Goal: Information Seeking & Learning: Learn about a topic

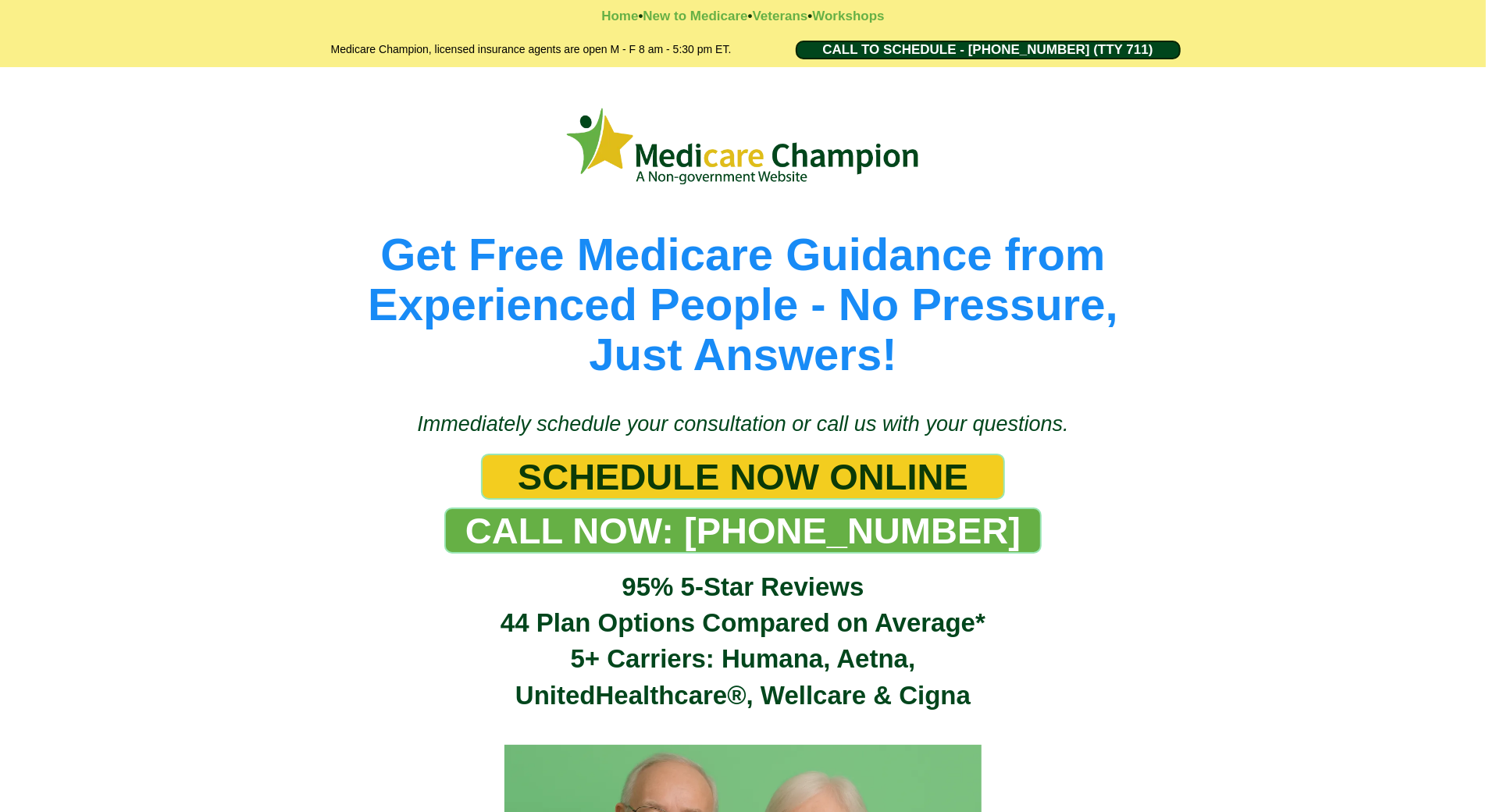
click at [97, 144] on div "Get Free Medicare Guidance from Experienced People - No Pressure, Just Answers!" at bounding box center [743, 231] width 1486 height 328
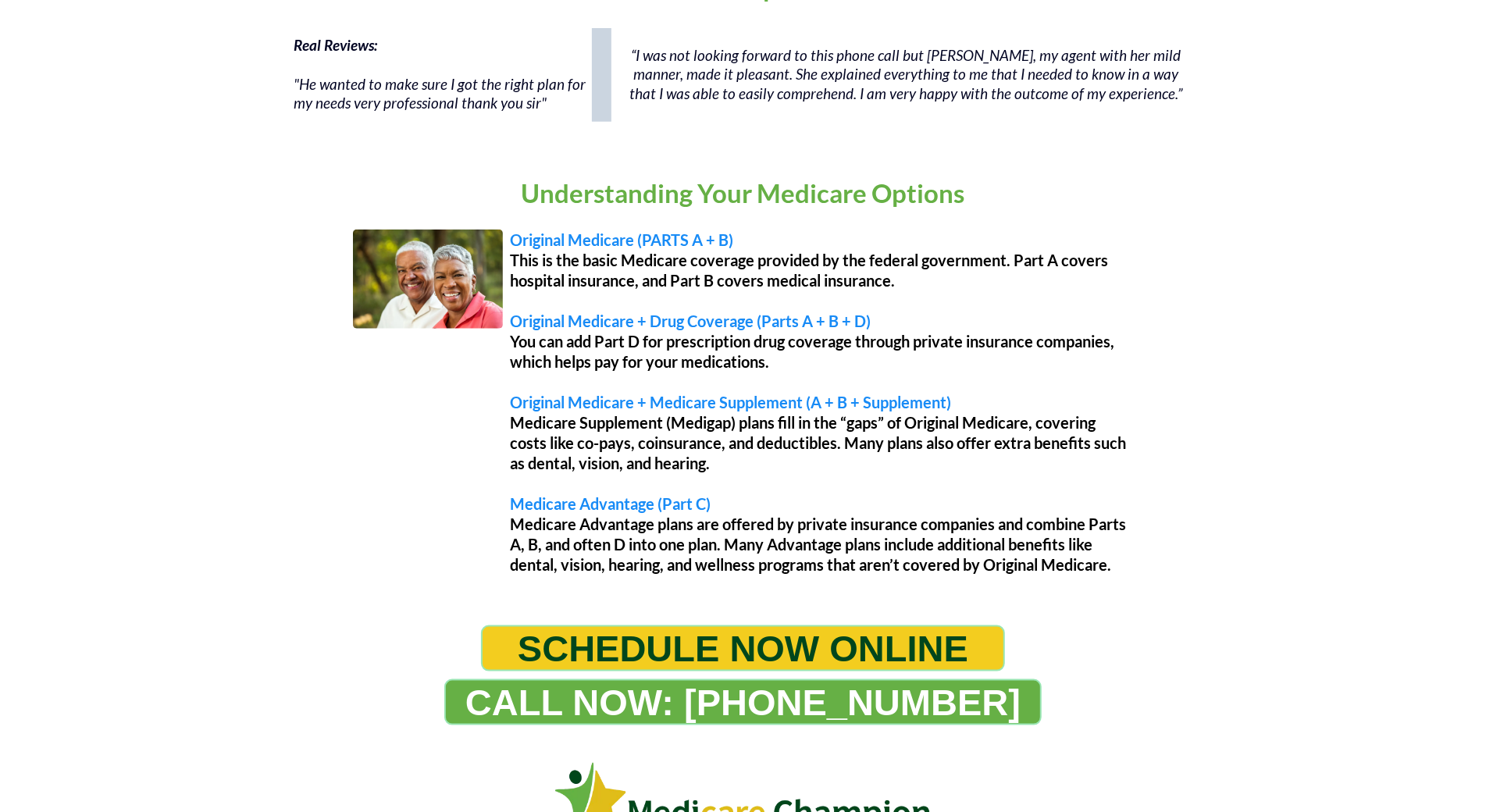
scroll to position [1253, 0]
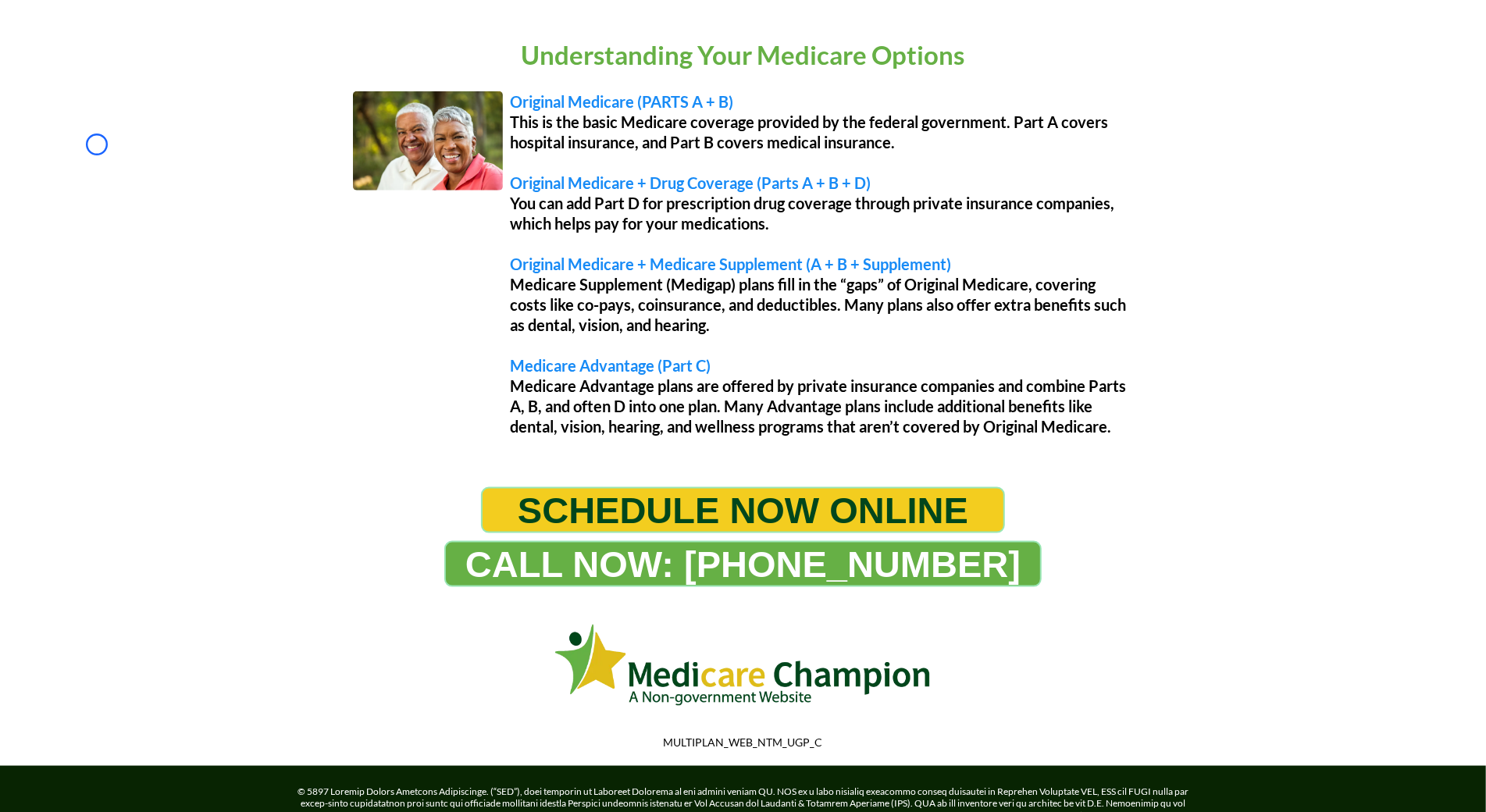
click at [97, 144] on div "Understanding Your Medicare Options Original Medicare (PARTS A + B) This is the…" at bounding box center [743, 239] width 1486 height 465
click at [116, 114] on div "Understanding Your Medicare Options Original Medicare (PARTS A + B) This is the…" at bounding box center [743, 239] width 1486 height 465
click at [154, 97] on div "Understanding Your Medicare Options Original Medicare (PARTS A + B) This is the…" at bounding box center [743, 239] width 1486 height 465
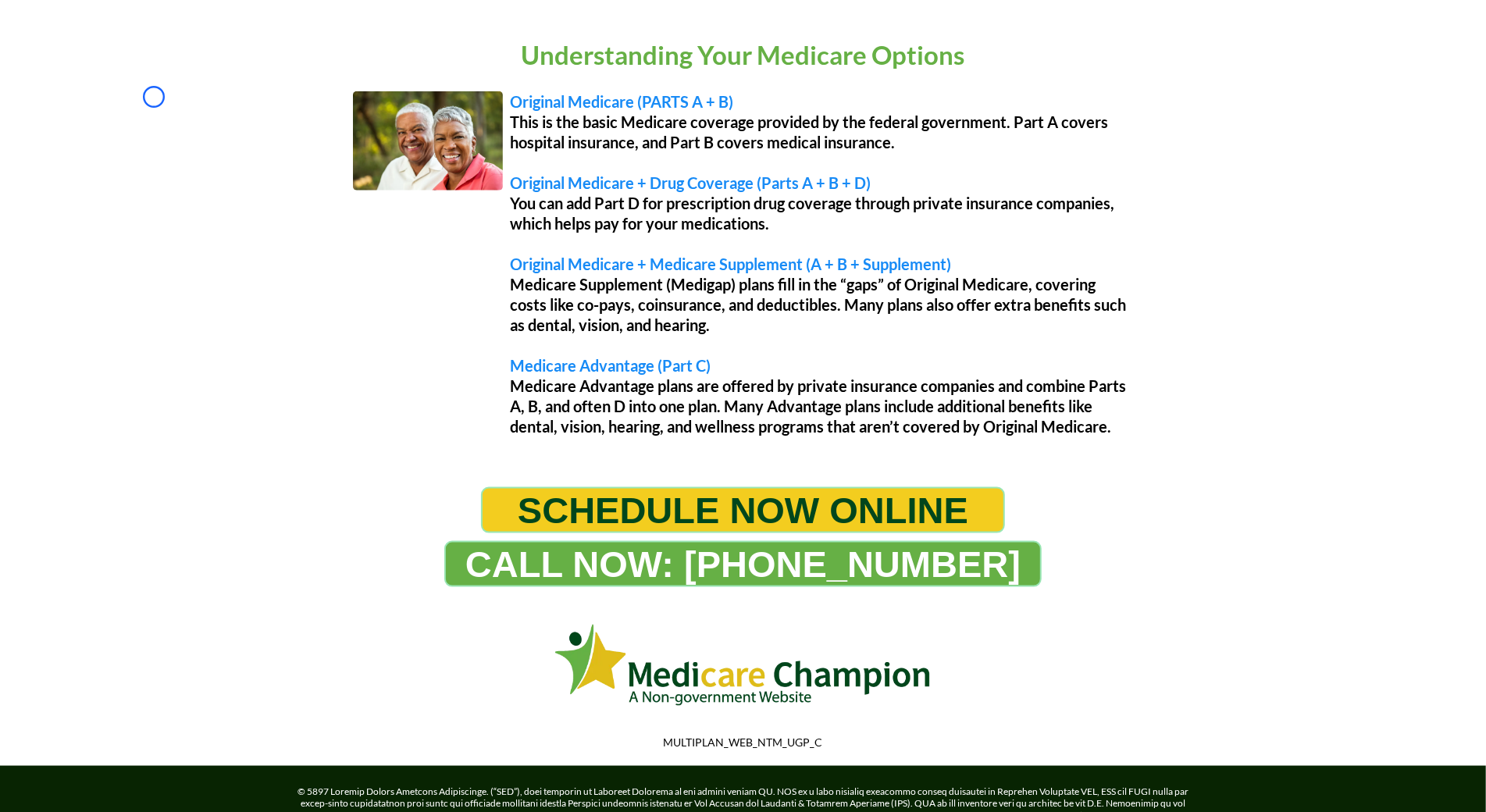
scroll to position [0, 0]
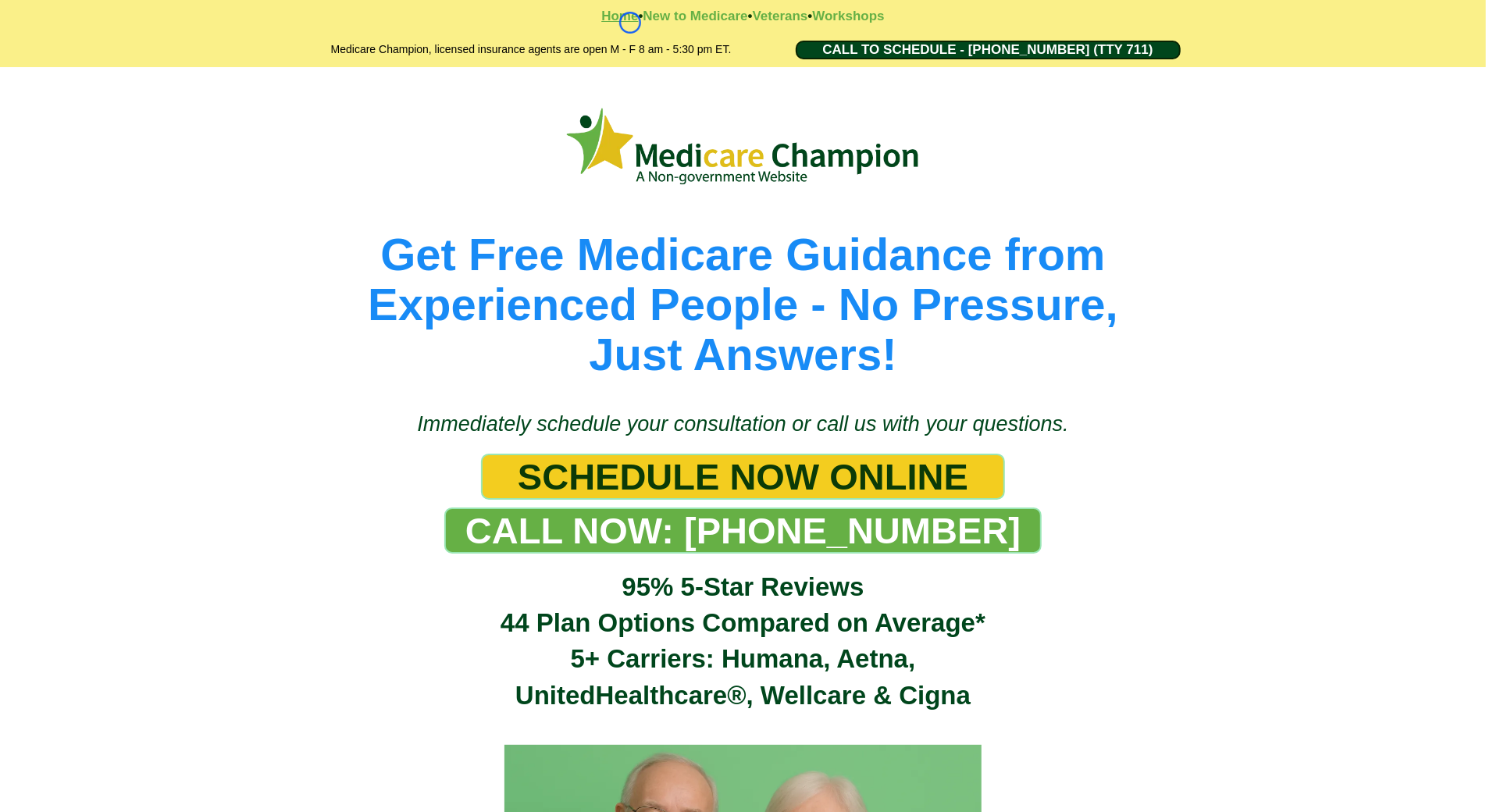
click at [630, 22] on strong "Home" at bounding box center [619, 16] width 37 height 15
click at [875, 16] on strong "Workshops" at bounding box center [848, 16] width 72 height 15
click at [707, 18] on strong "New to Medicare" at bounding box center [695, 16] width 105 height 15
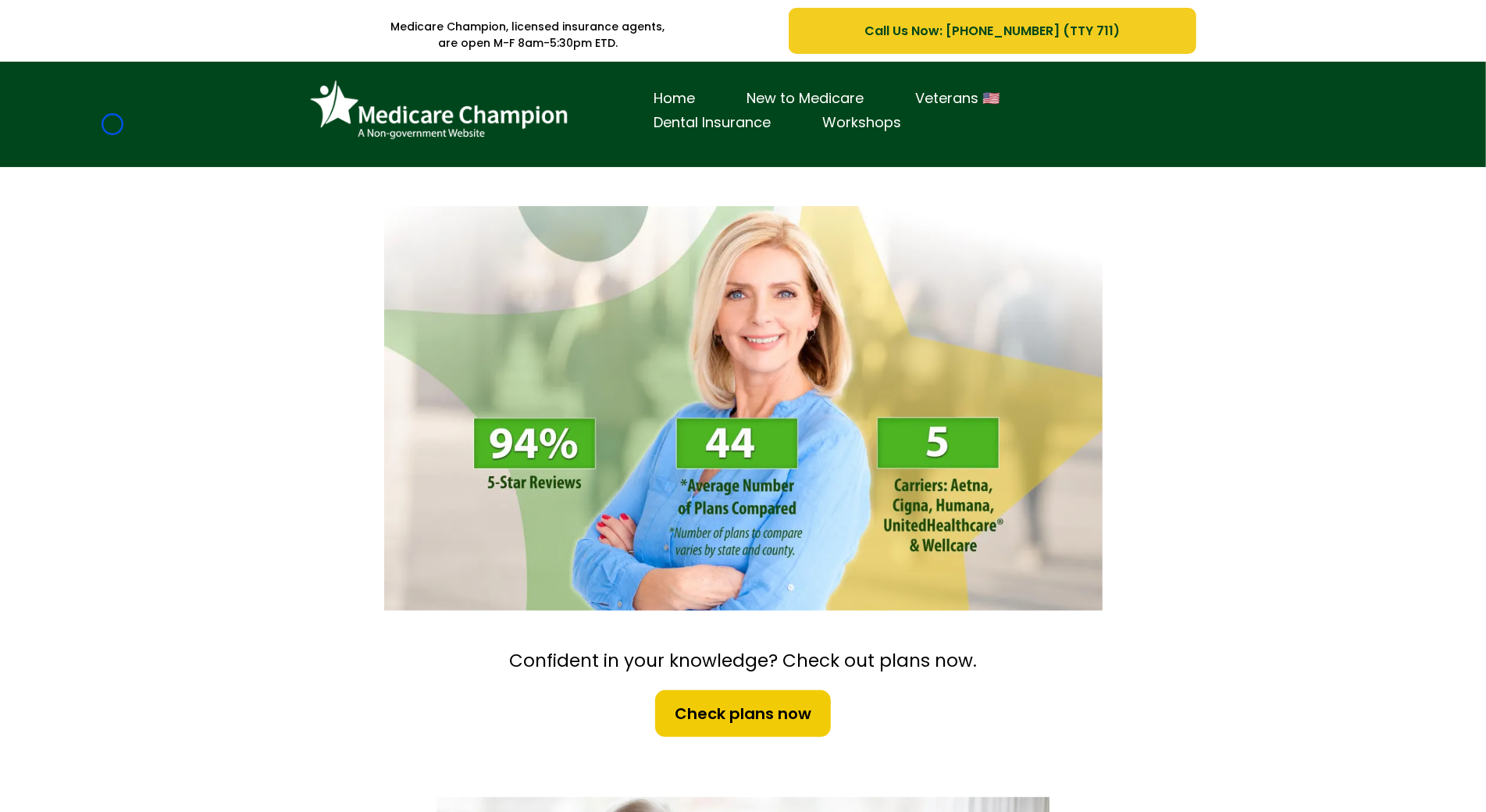
click at [112, 124] on div "Home New to Medicare Veterans 🇺🇸 Dental Insurance Workshops" at bounding box center [743, 114] width 1486 height 106
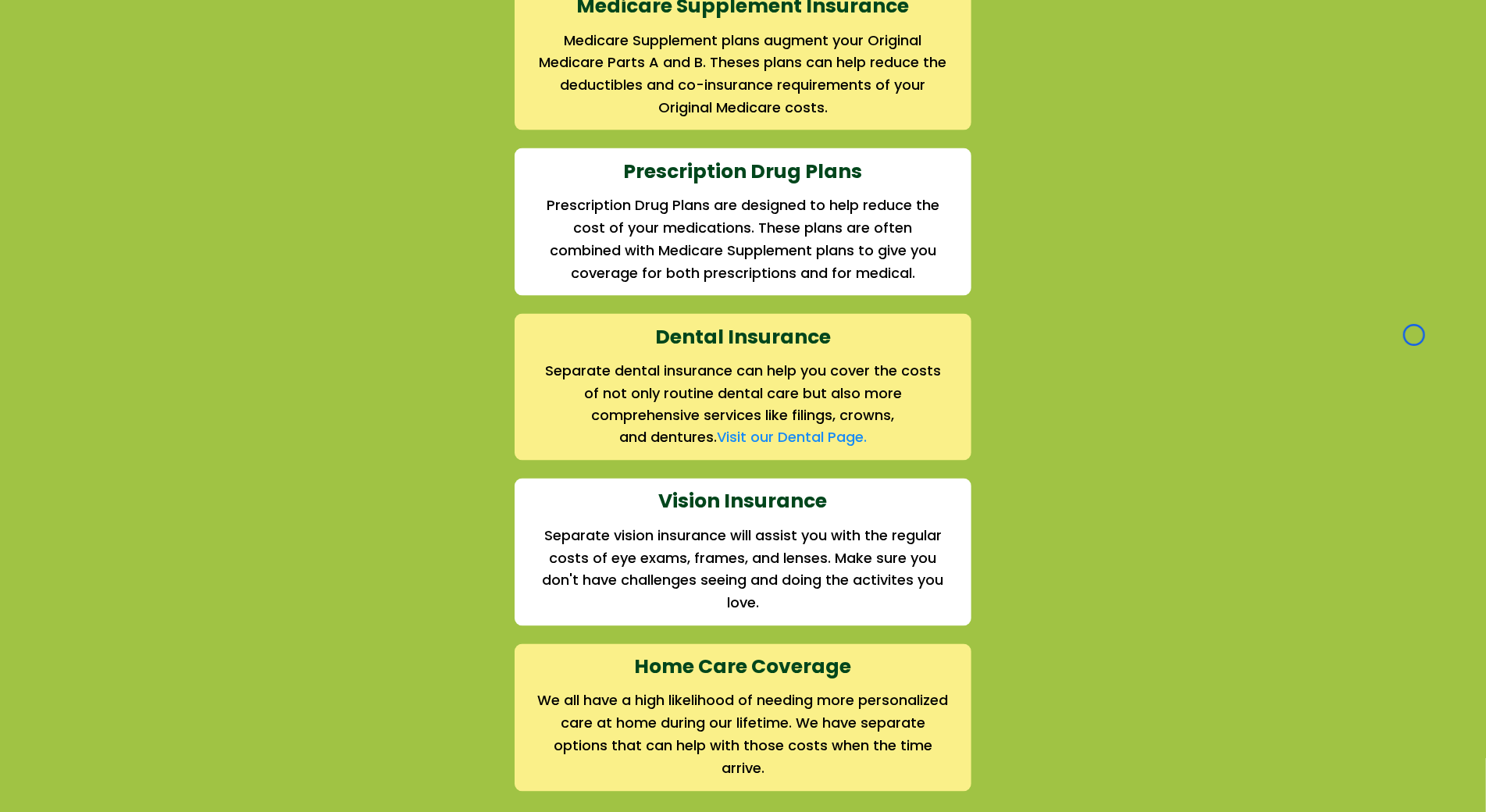
scroll to position [1950, 0]
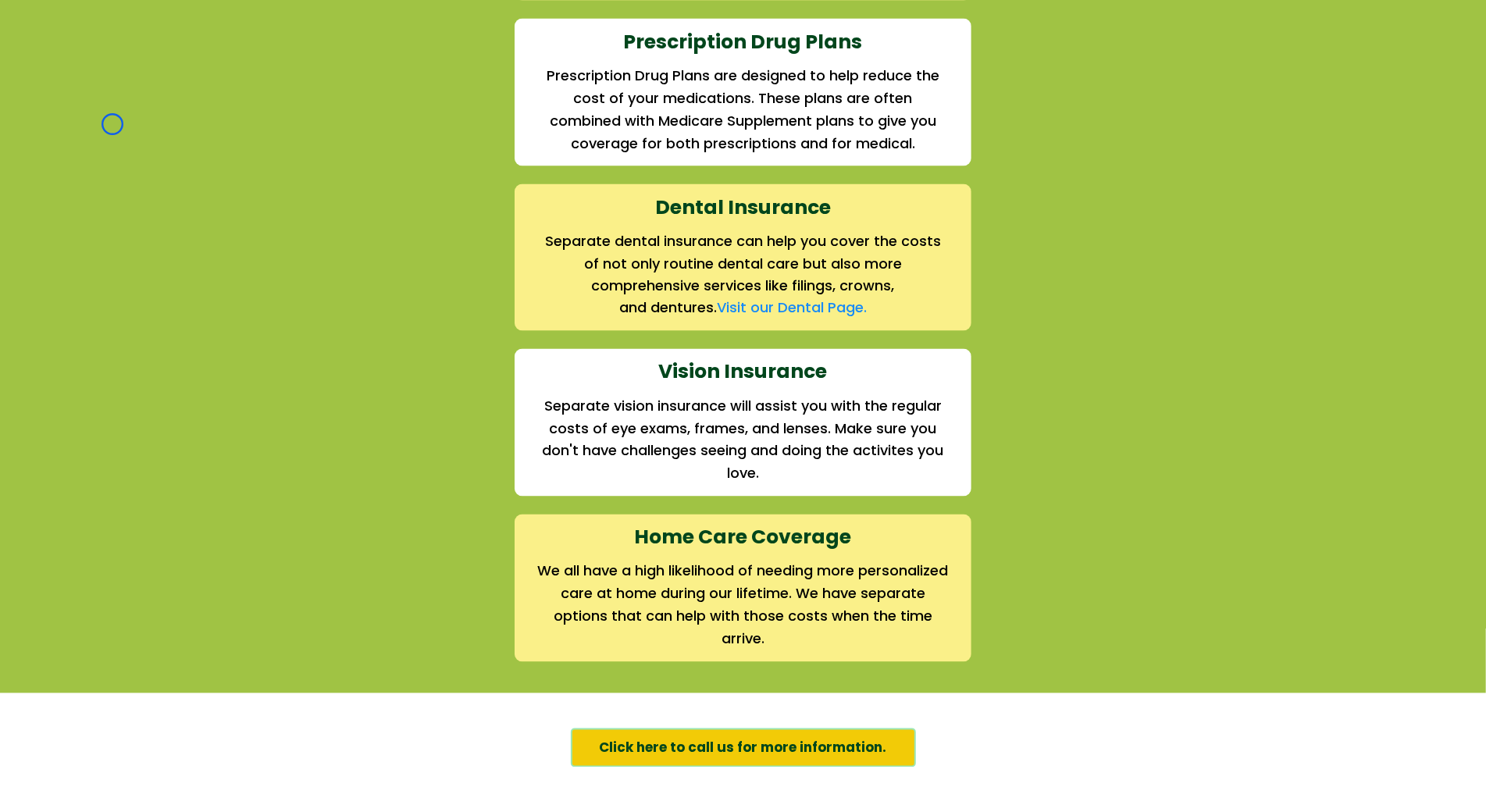
click at [112, 124] on div "We offer the full suite of options for Medicare recipients Every person has a u…" at bounding box center [743, 86] width 1486 height 1211
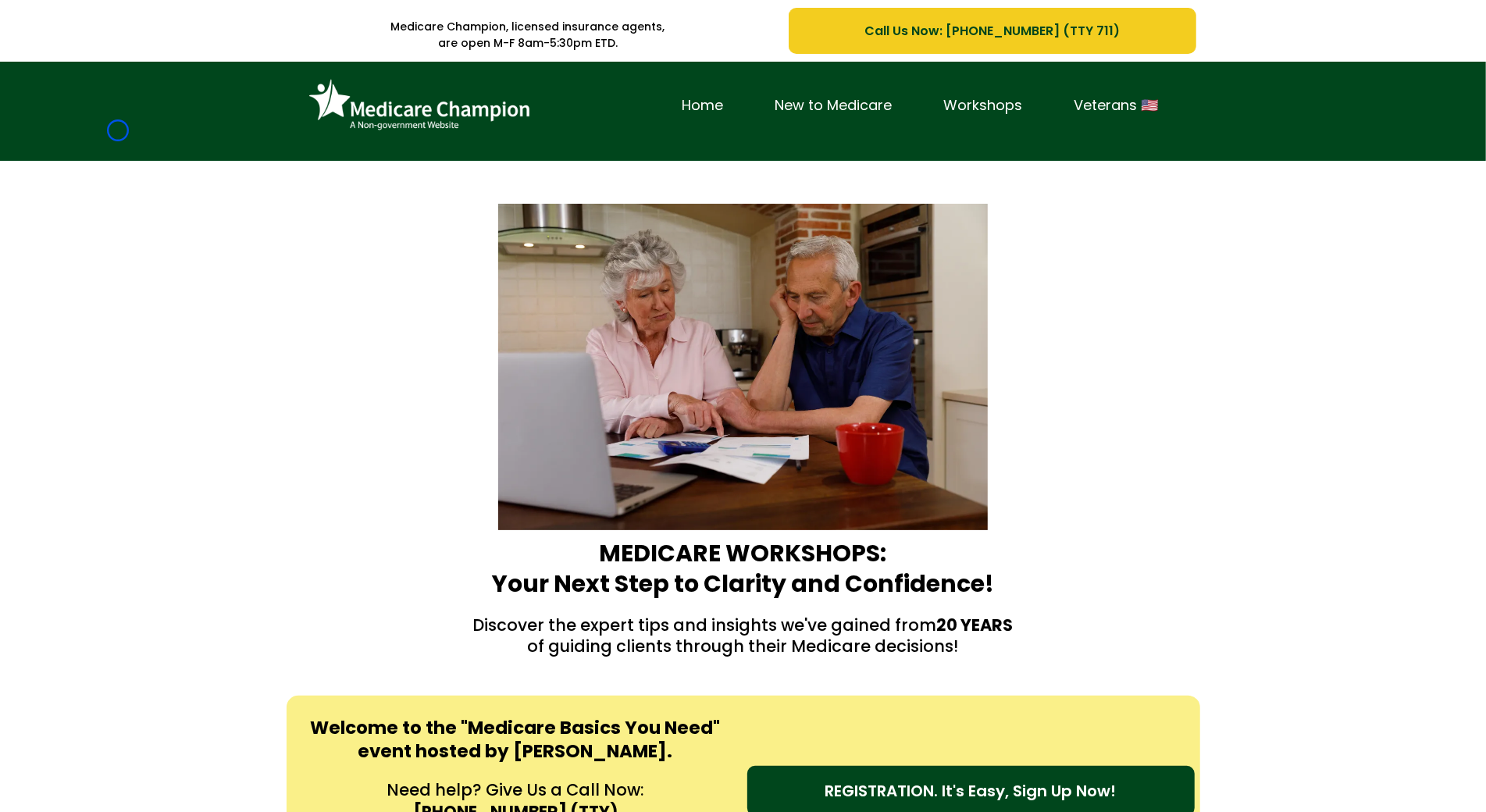
click at [118, 130] on div "Home New to Medicare Workshops Veterans 🇺🇸" at bounding box center [743, 111] width 1486 height 99
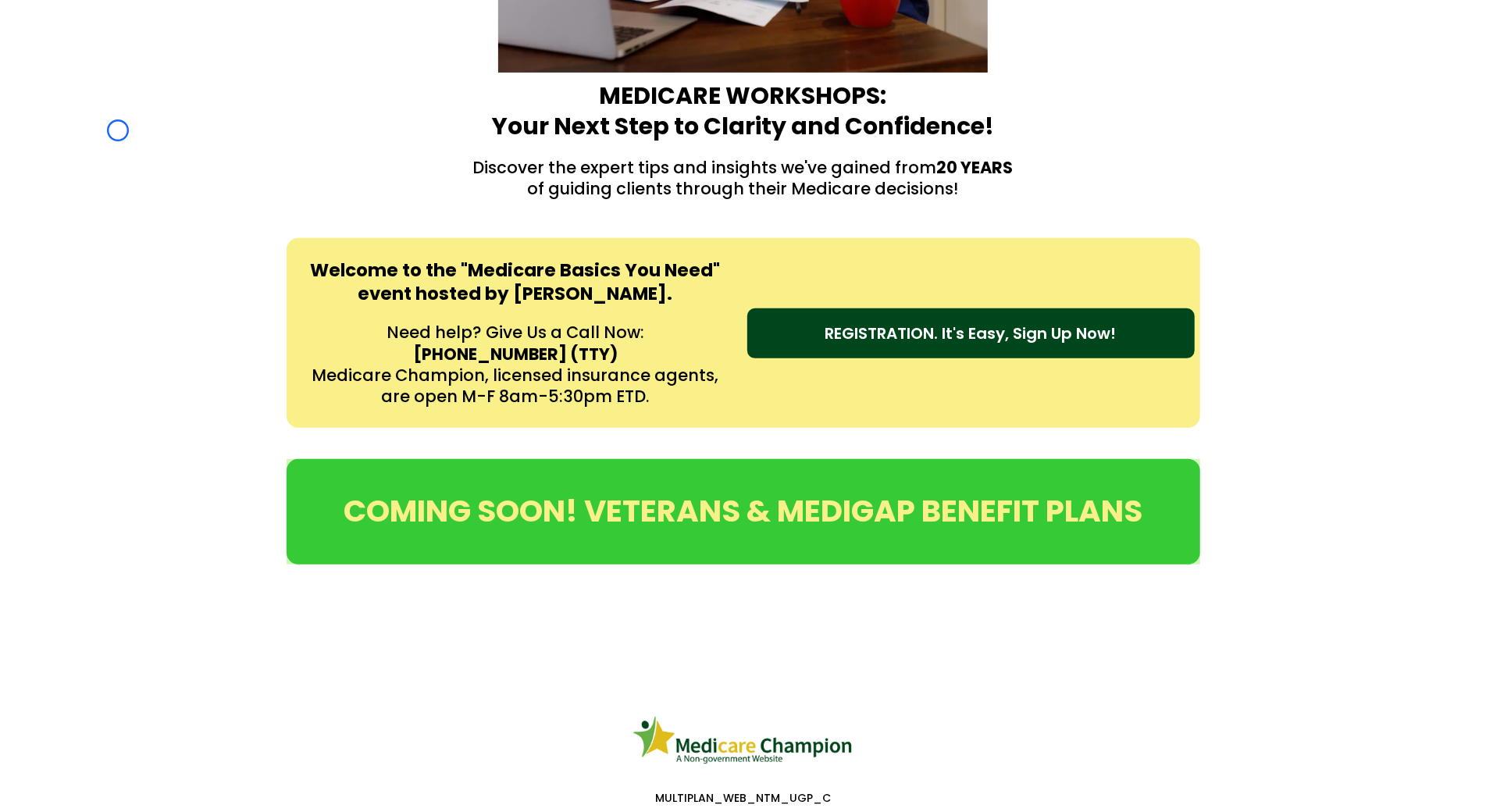
scroll to position [566, 0]
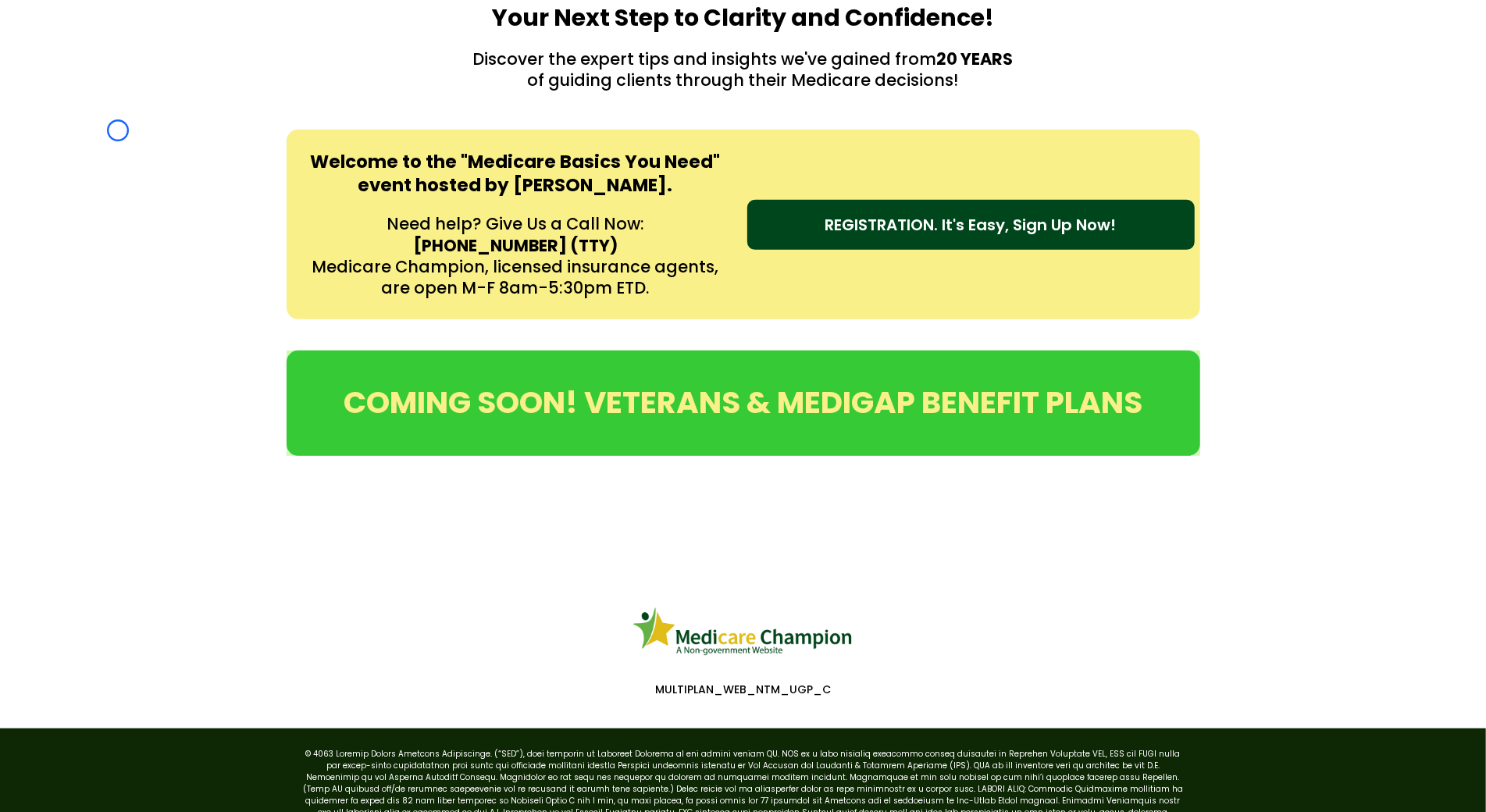
click at [118, 130] on div "Welcome to the "Medicare Basics You Need" event hosted by Amy Rieg. Need help? …" at bounding box center [743, 224] width 1486 height 221
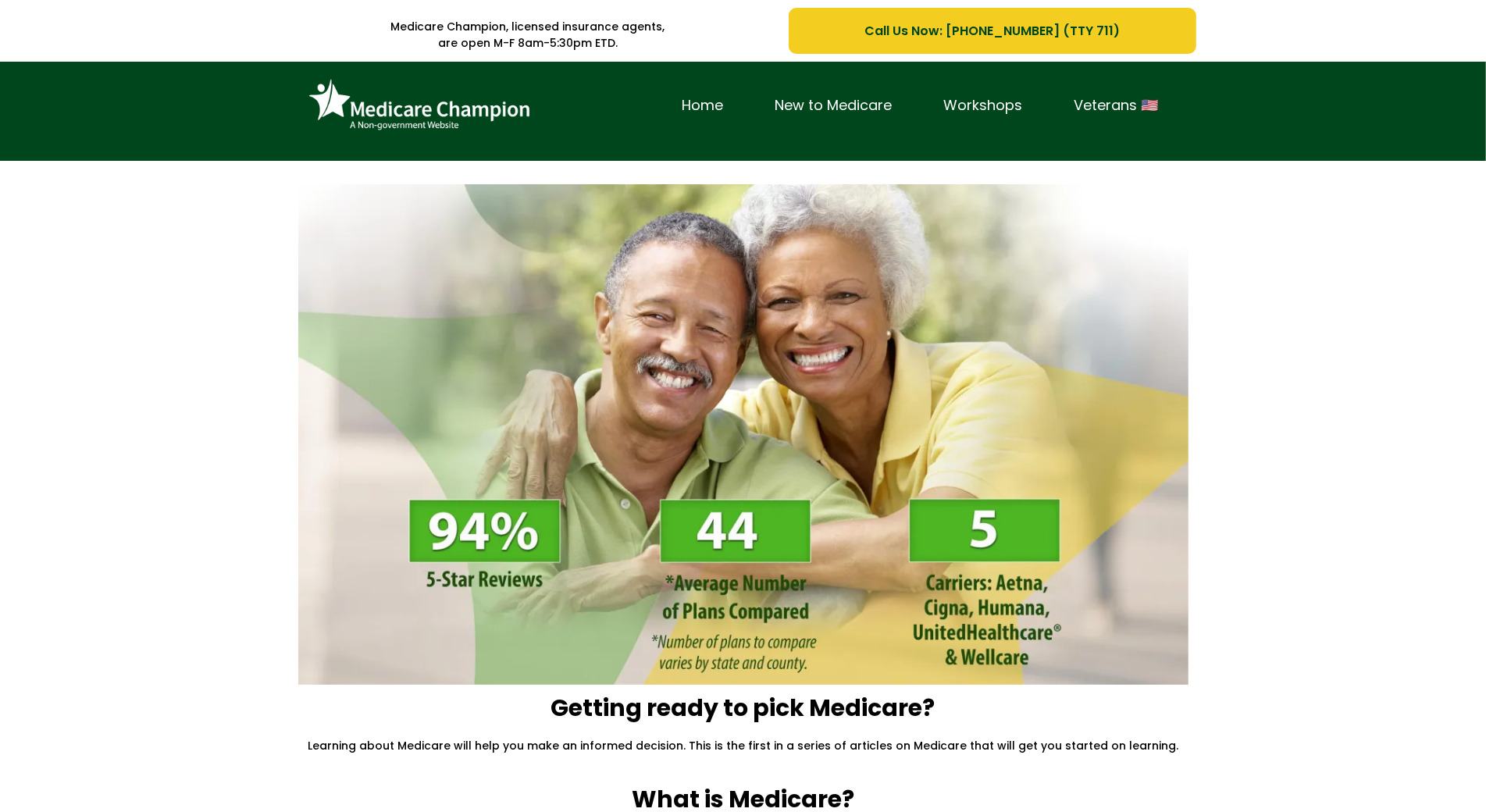
click at [102, 134] on div "Home New to Medicare Workshops Veterans 🇺🇸" at bounding box center [743, 111] width 1486 height 99
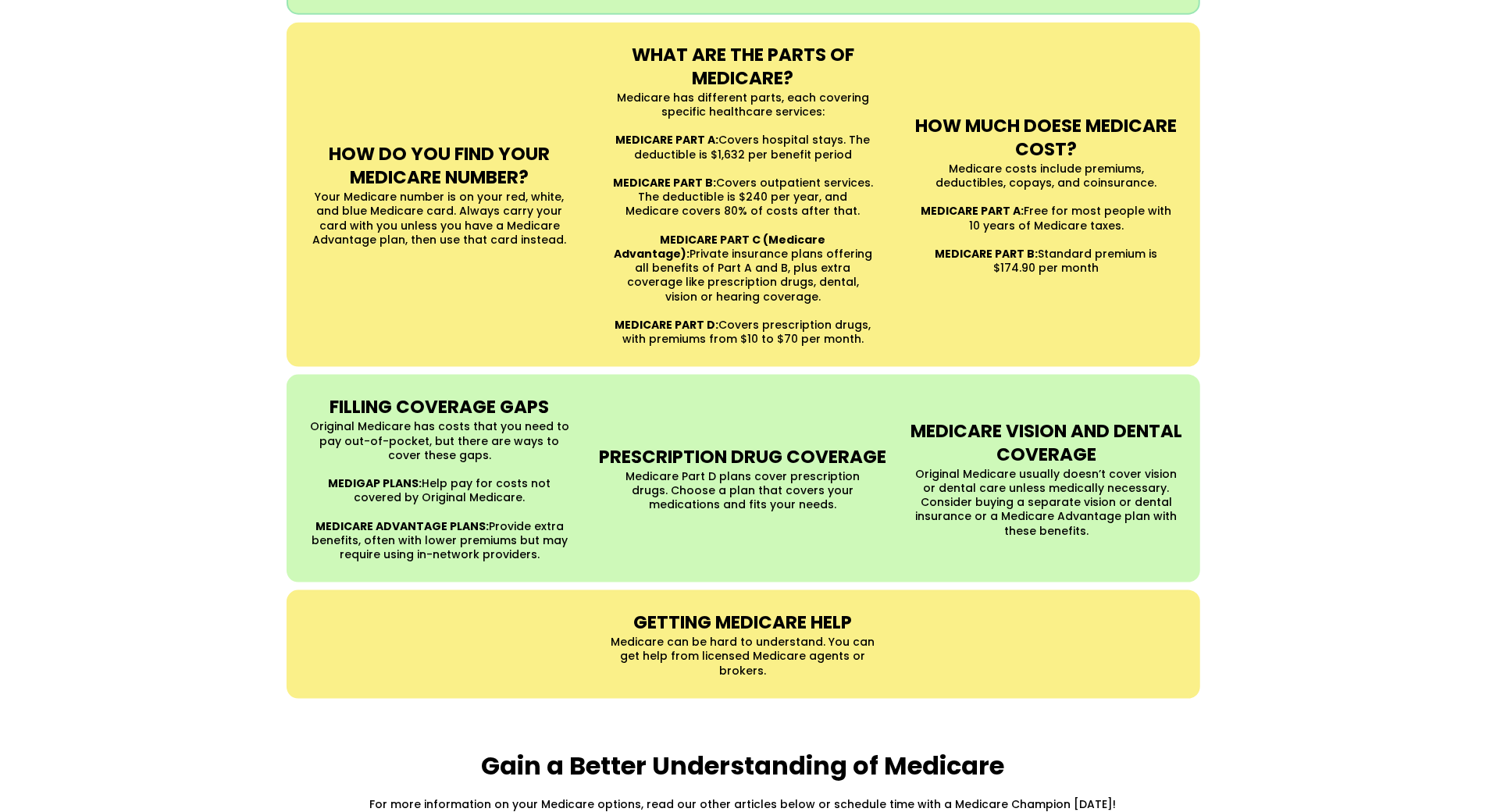
scroll to position [1394, 0]
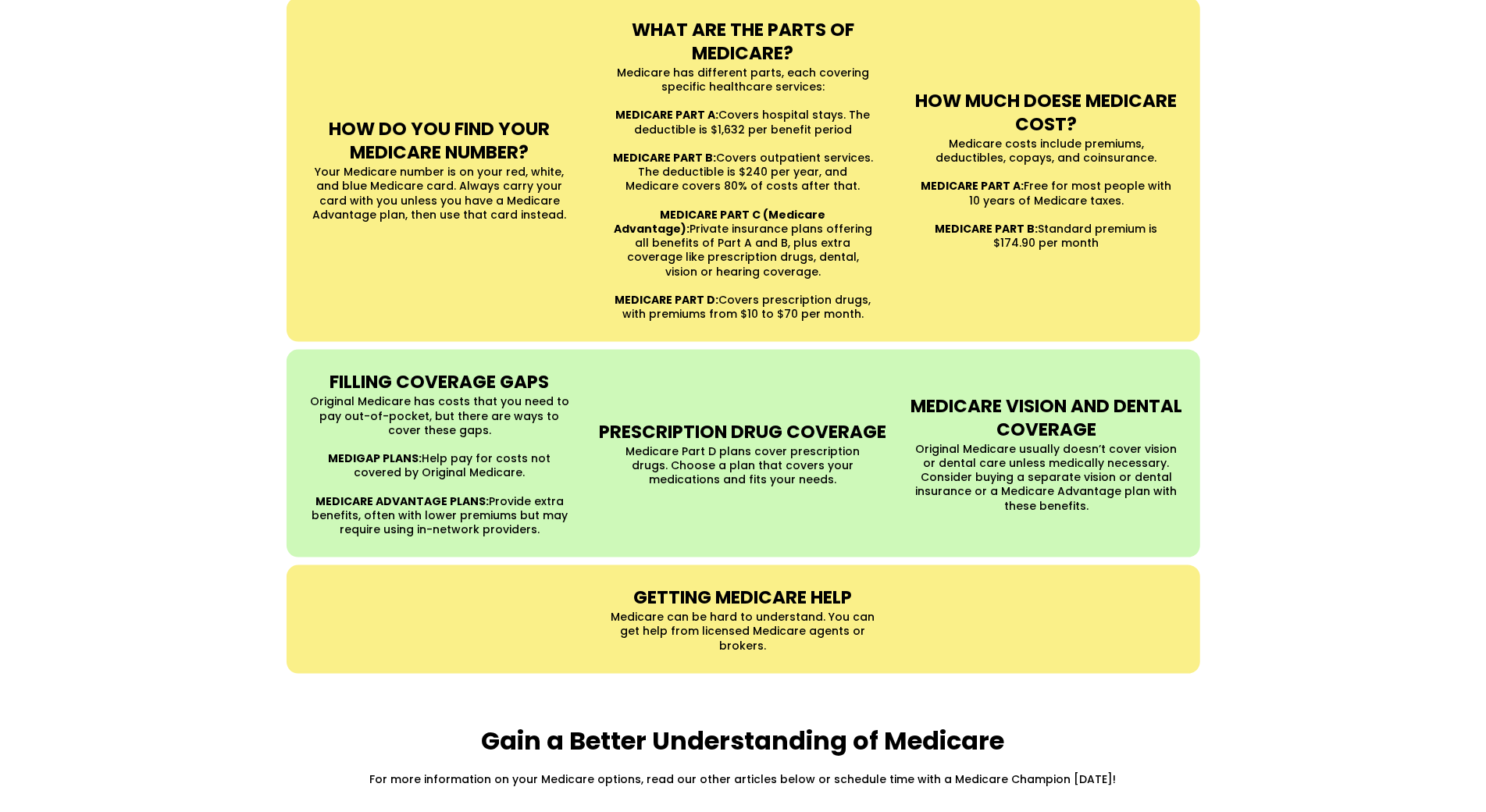
click at [102, 134] on div "UNDERSTANDING MEDICARE Medicare is a Federal health insurance program for peopl…" at bounding box center [743, 106] width 1486 height 1166
